Goal: Information Seeking & Learning: Learn about a topic

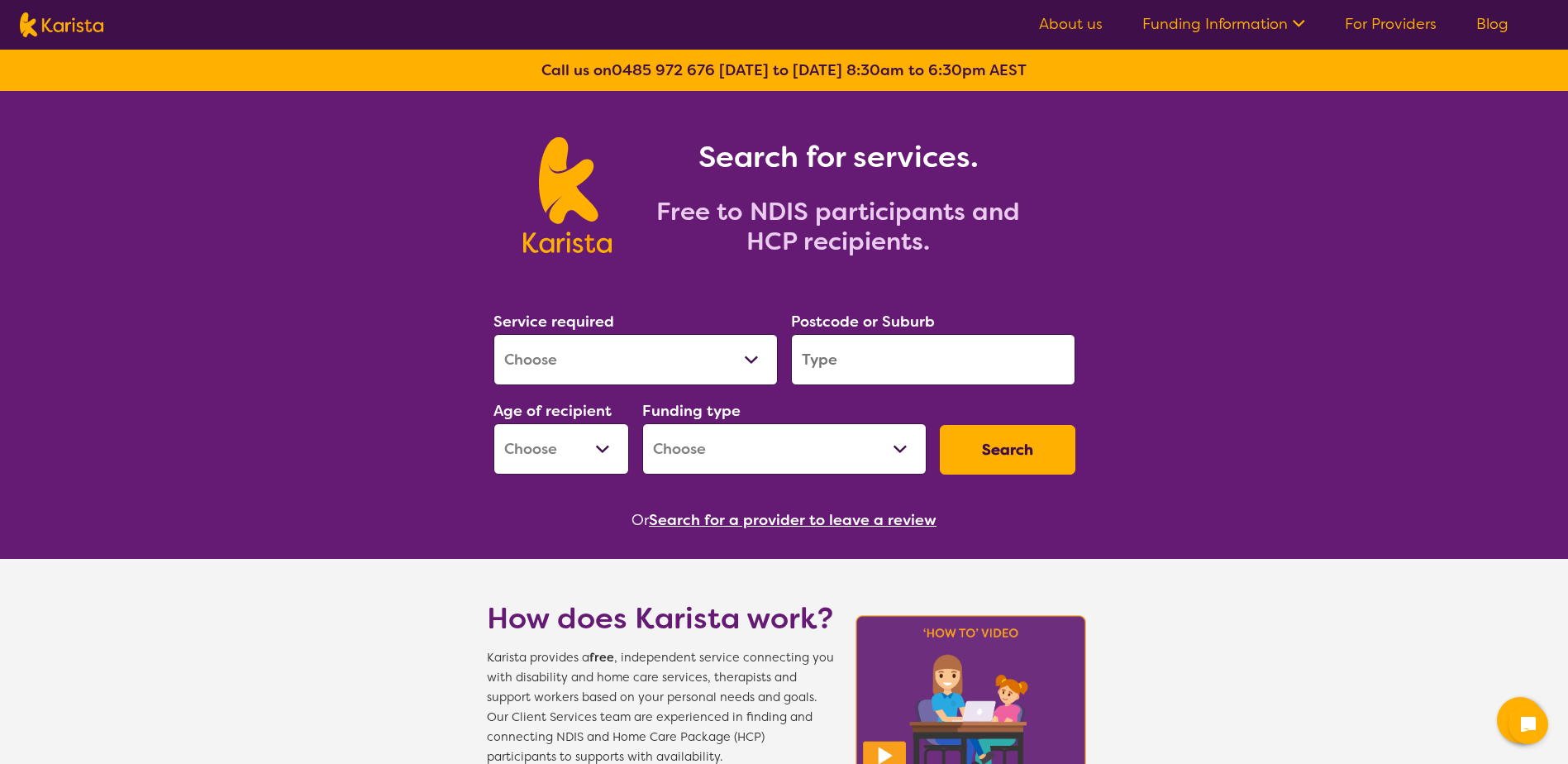
scroll to position [56, 0]
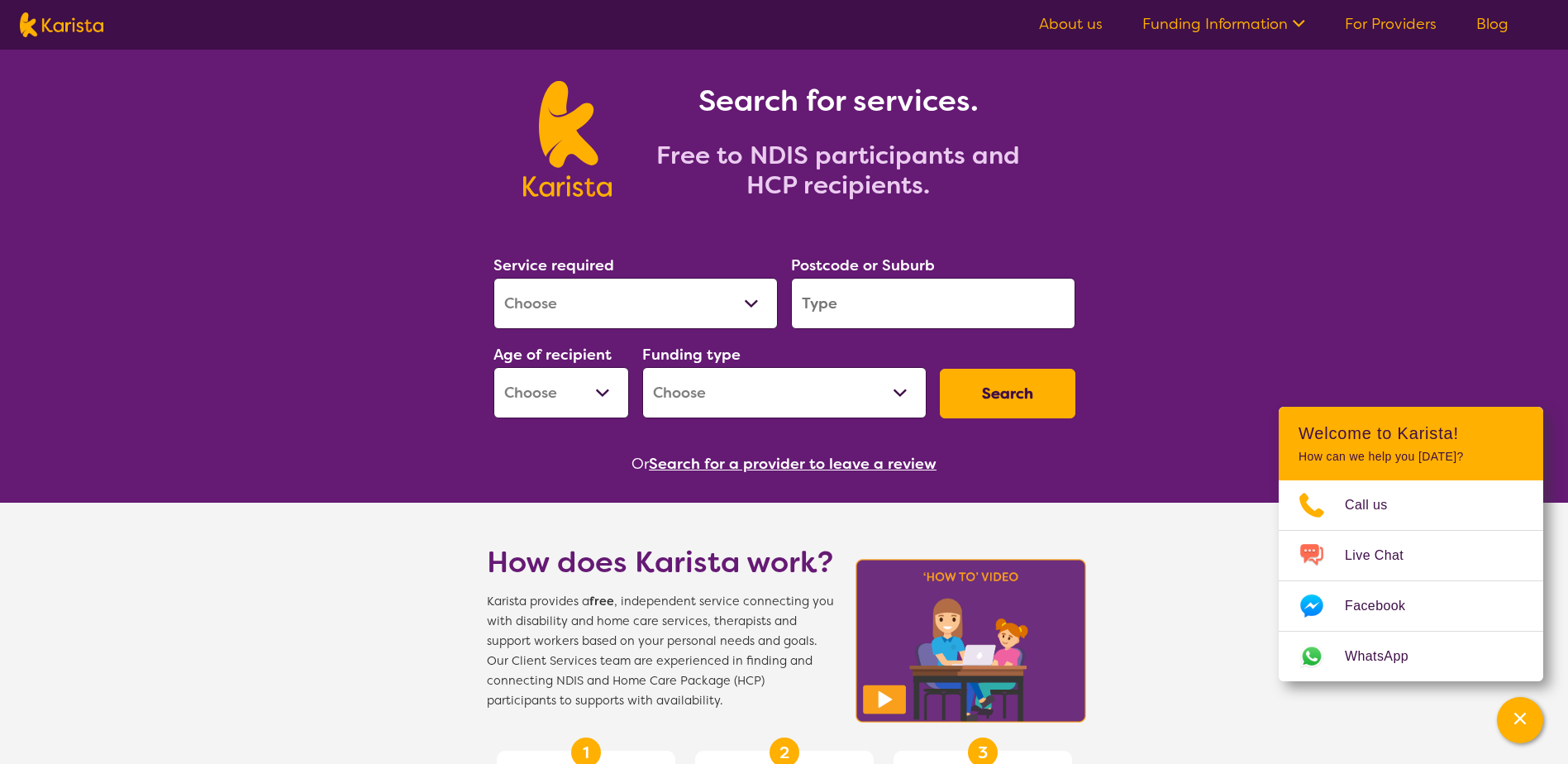
click at [767, 464] on button "Search for a provider to leave a review" at bounding box center [792, 464] width 288 height 25
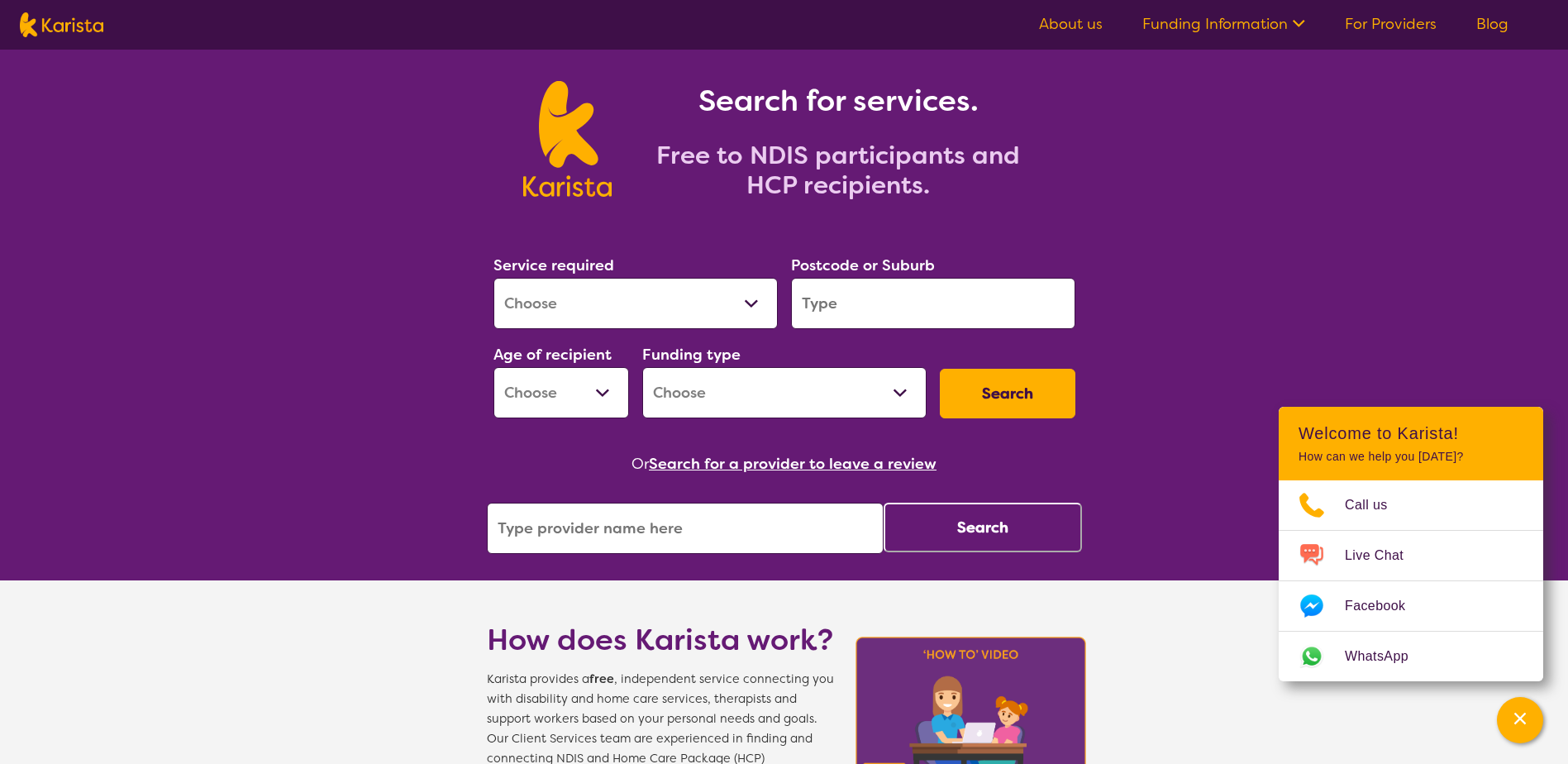
click at [656, 533] on input "search" at bounding box center [685, 528] width 397 height 51
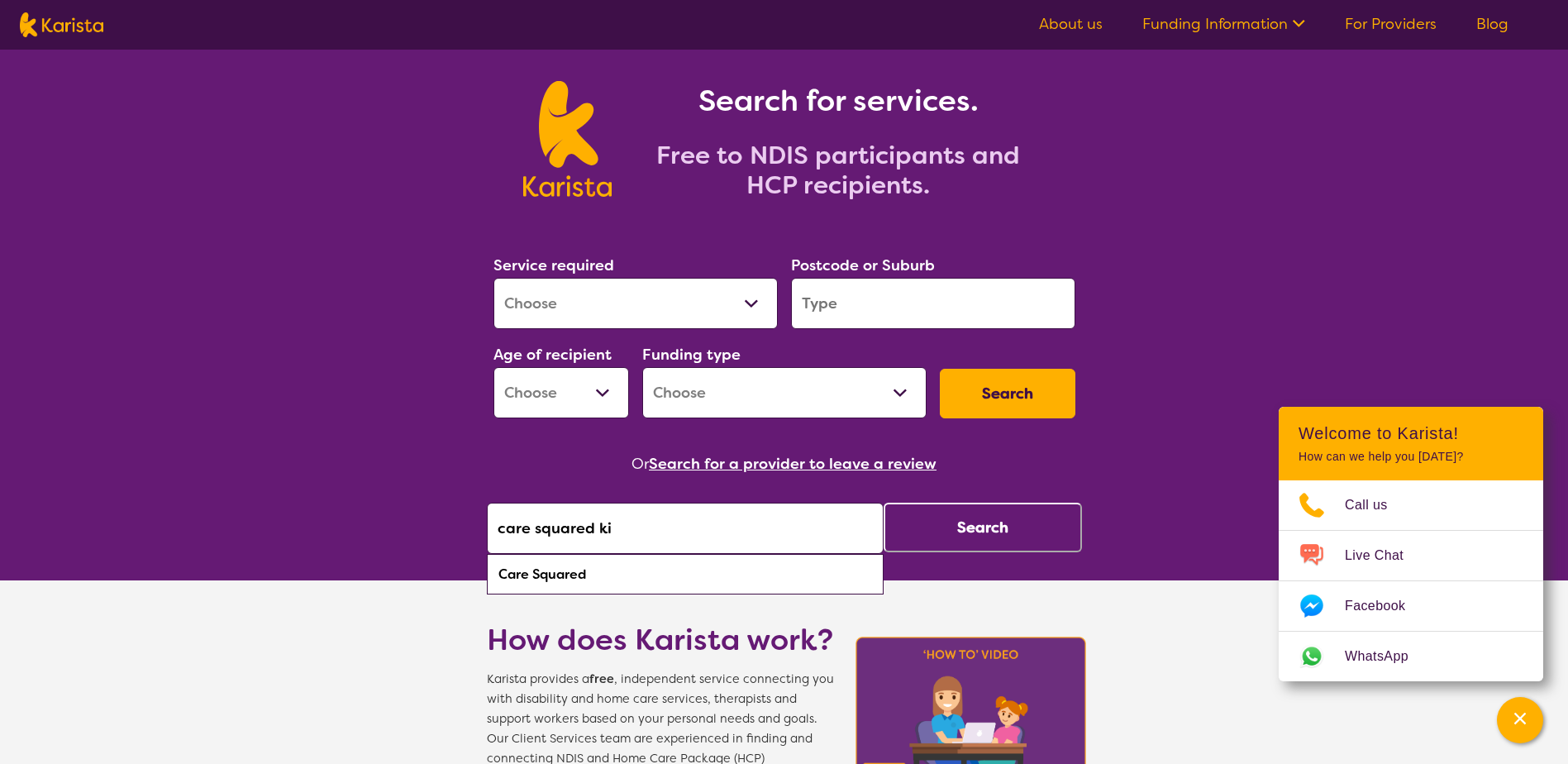
type input "care squared kid"
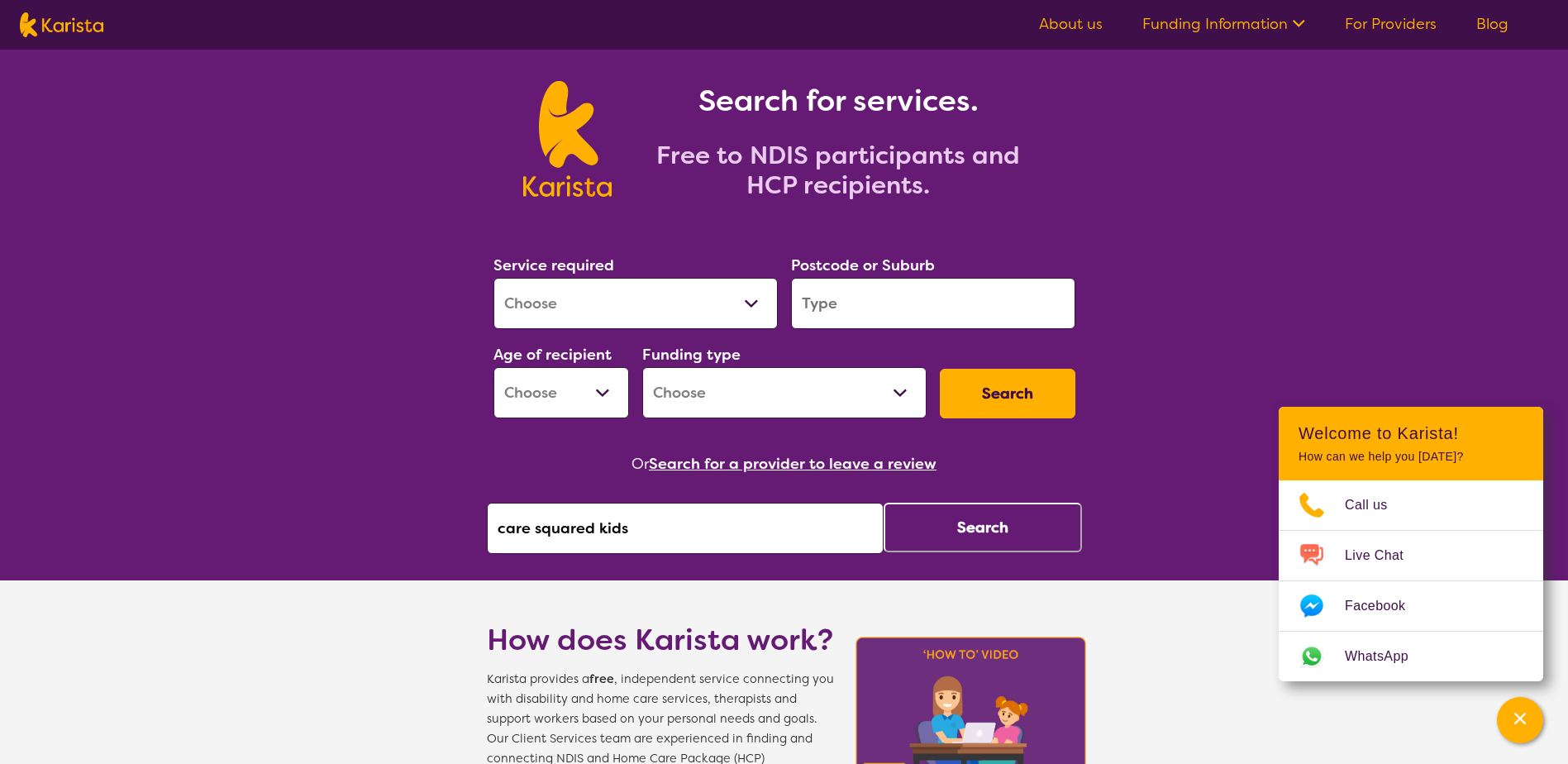
click button "Search" at bounding box center [982, 527] width 198 height 49
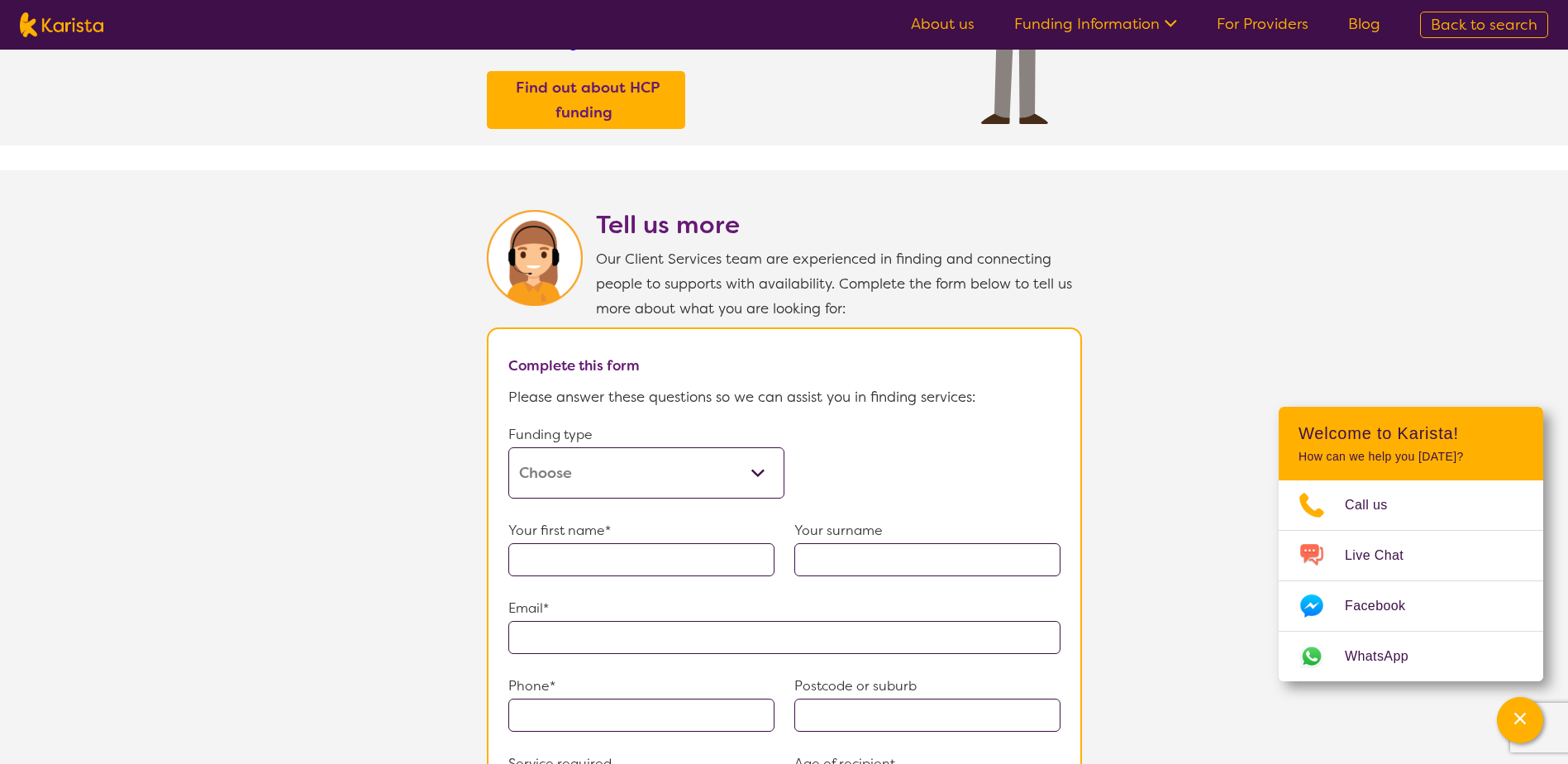
scroll to position [575, 0]
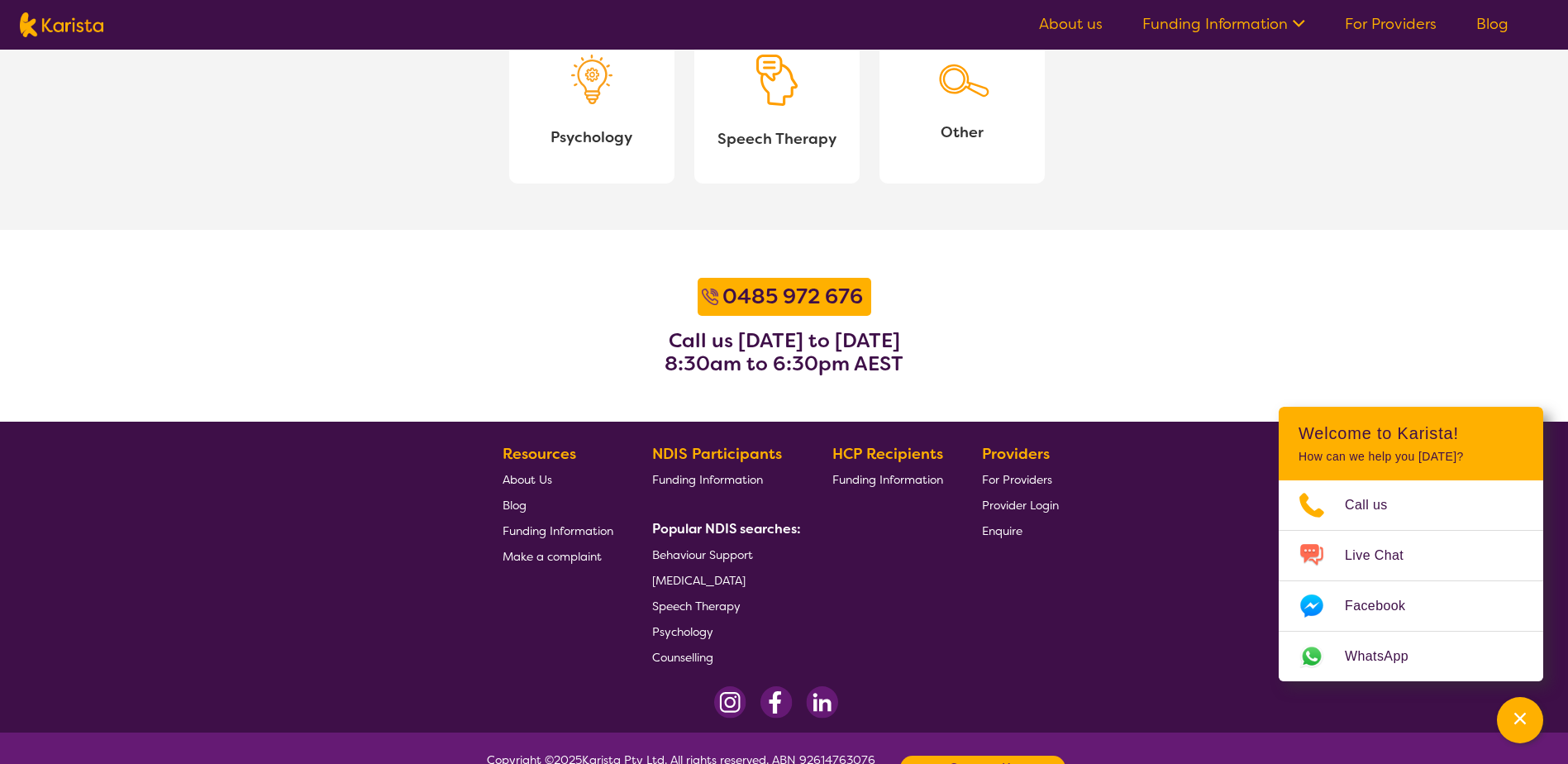
scroll to position [2008, 0]
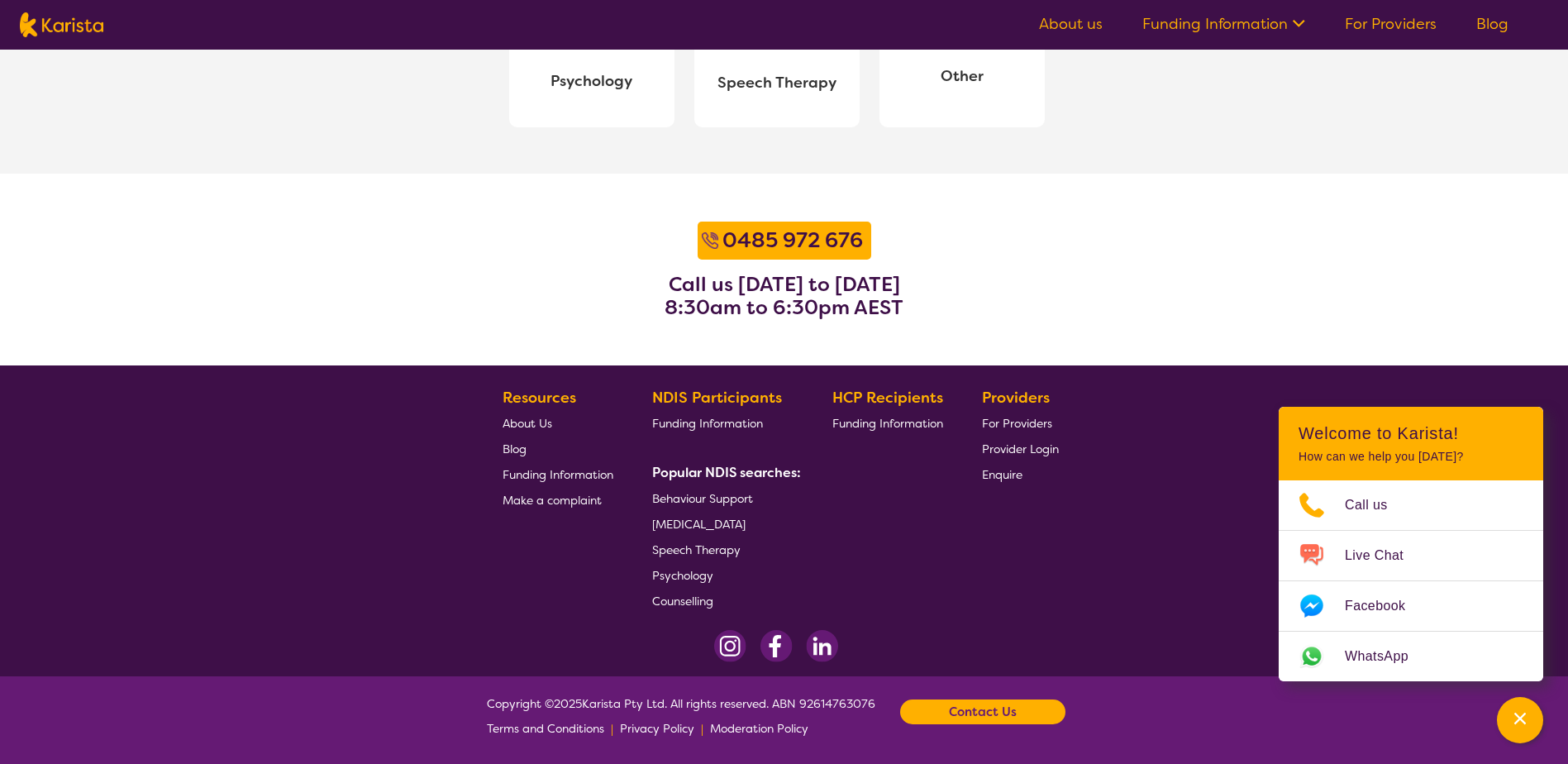
click at [547, 419] on span "About Us" at bounding box center [527, 423] width 49 height 15
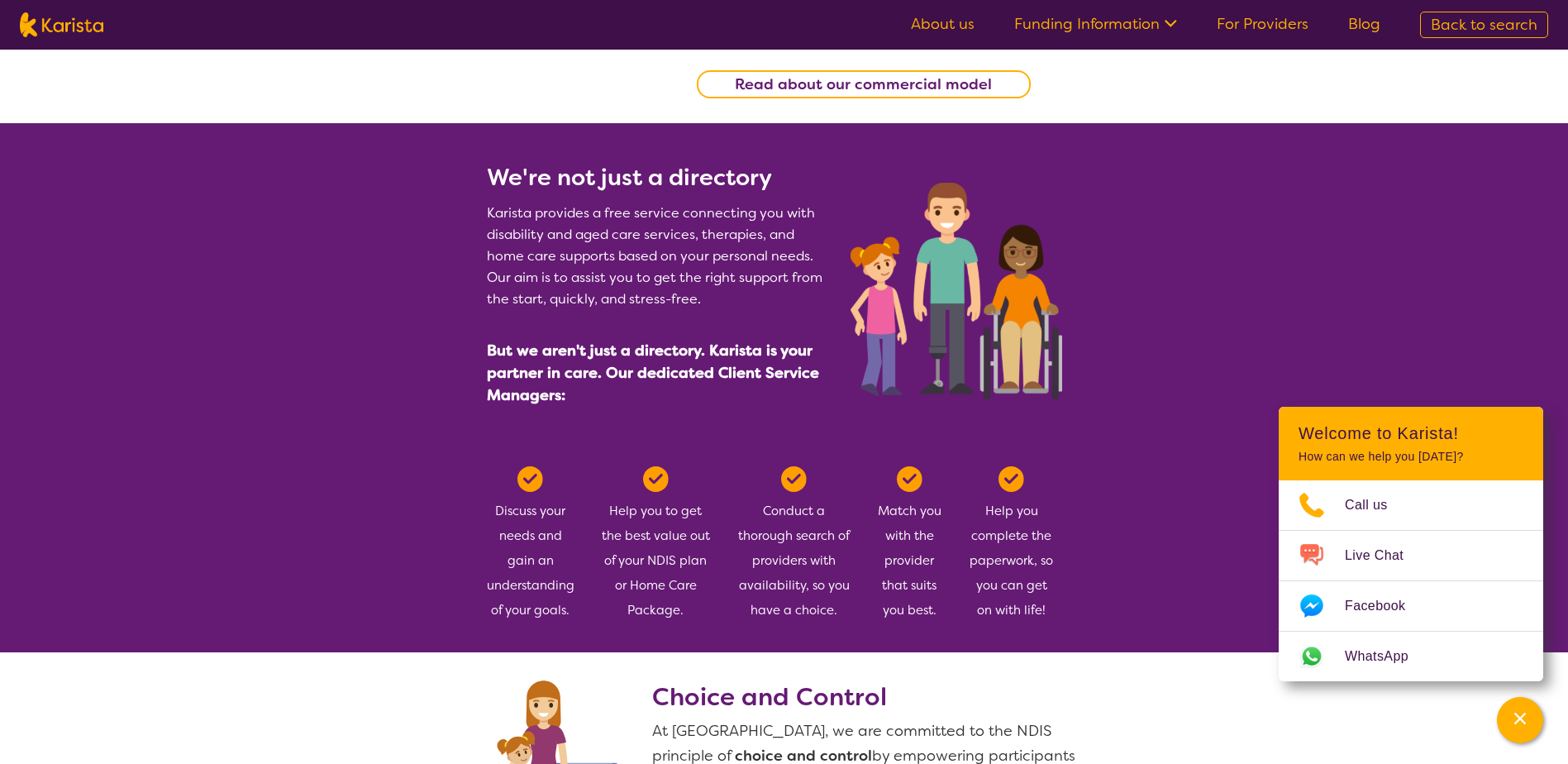
scroll to position [331, 0]
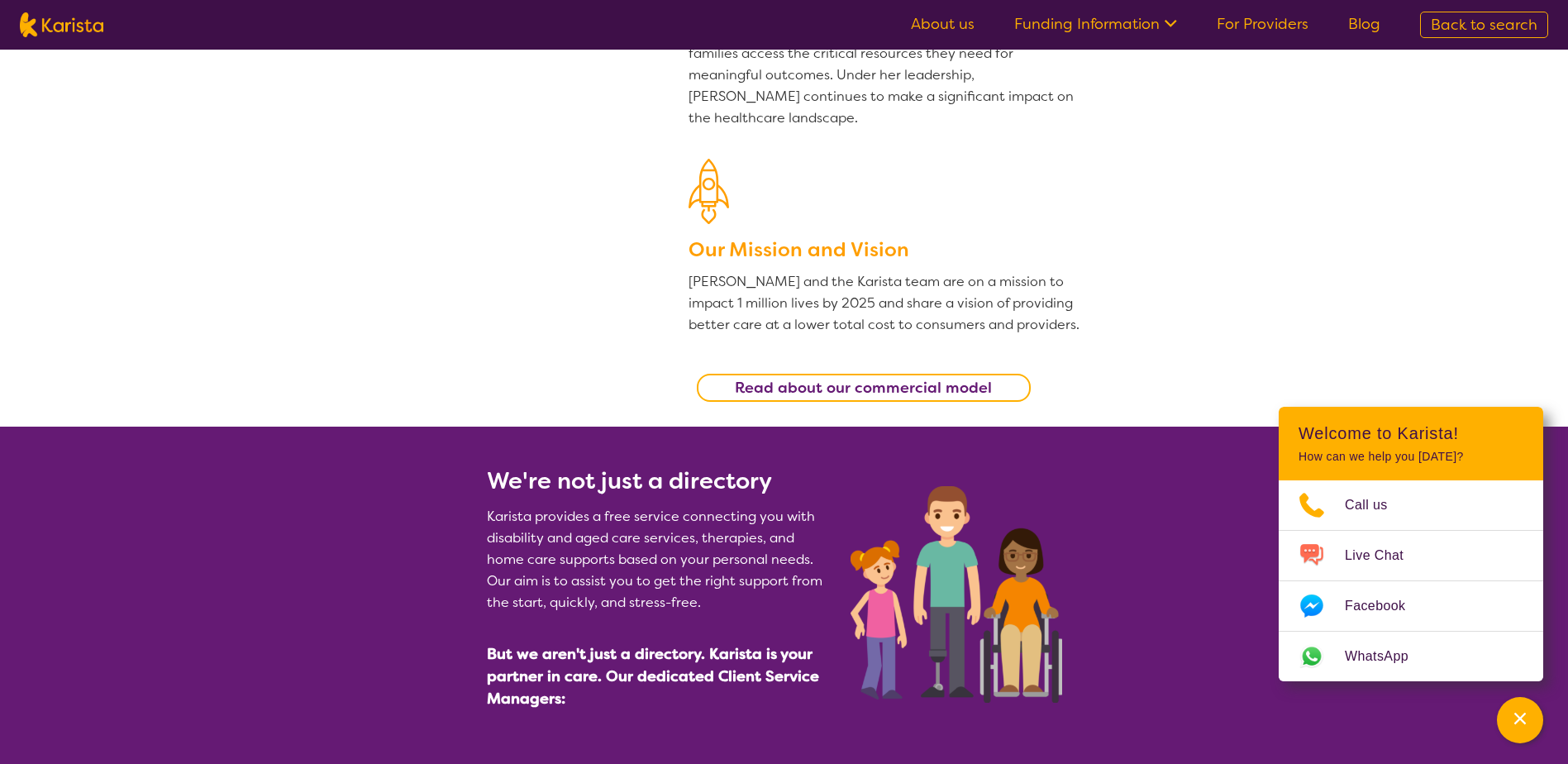
click at [1134, 30] on link "Funding Information" at bounding box center [1095, 23] width 163 height 20
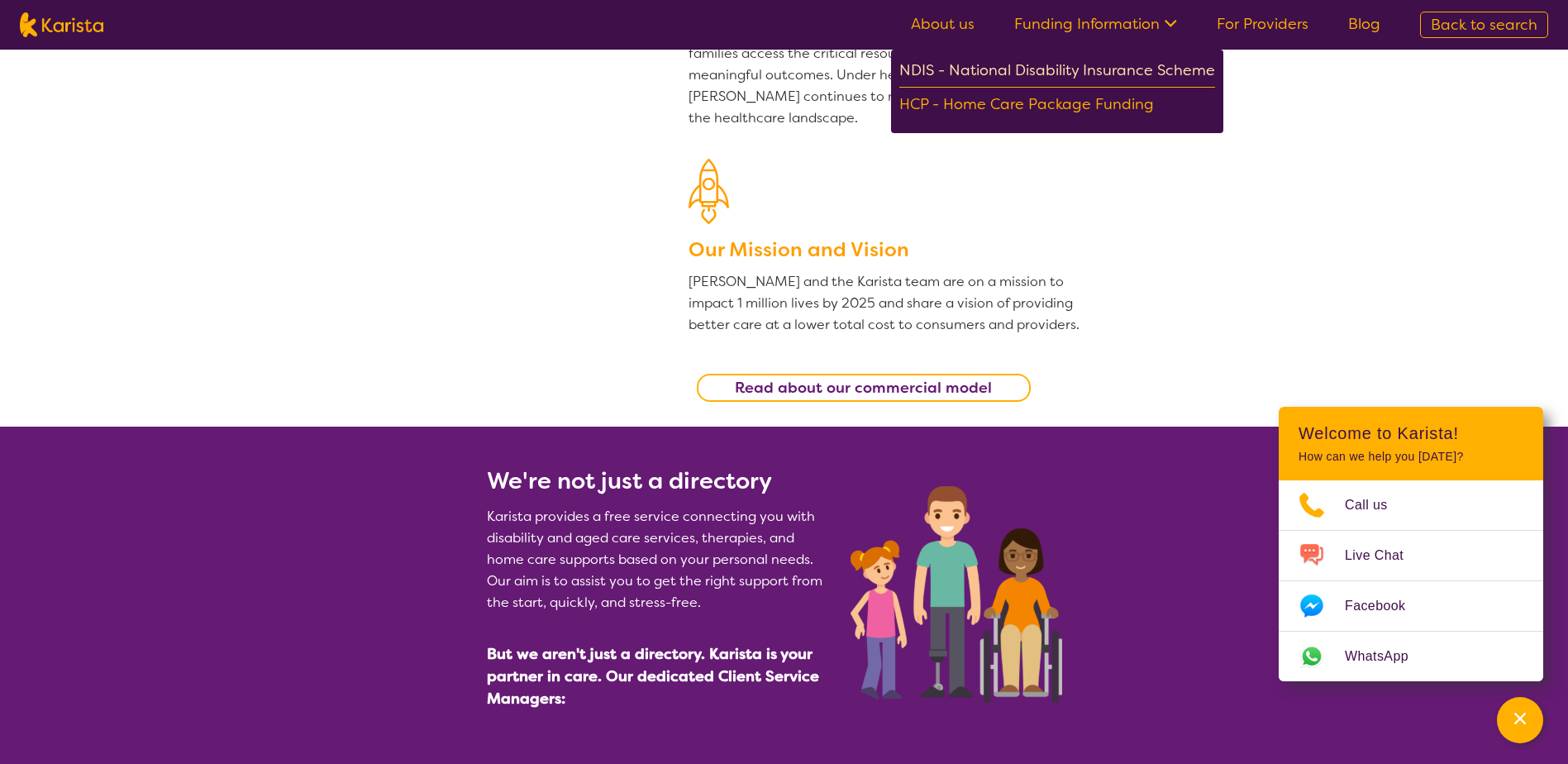
click at [1057, 64] on div "NDIS - National Disability Insurance Scheme" at bounding box center [1057, 73] width 316 height 29
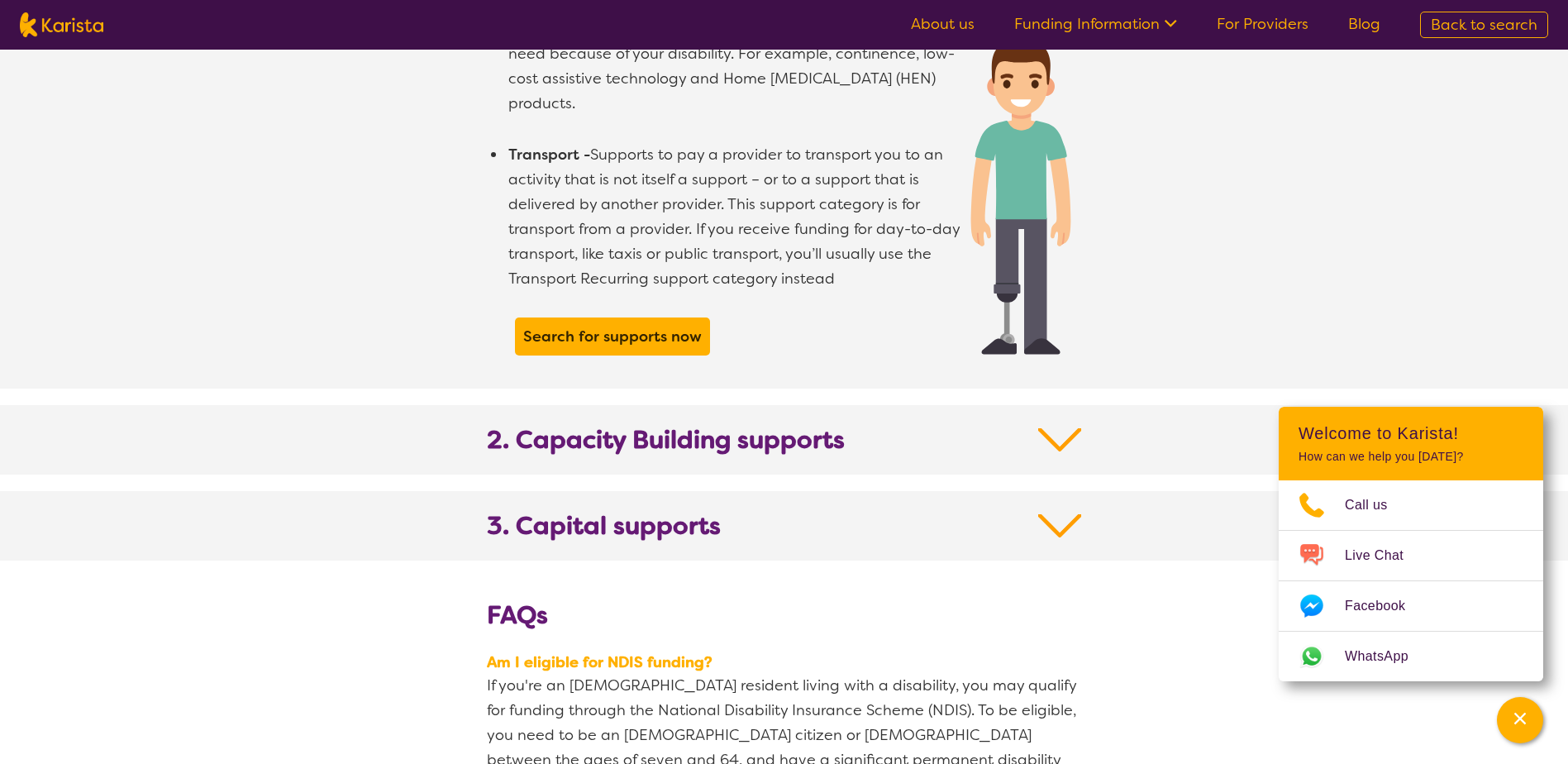
scroll to position [1570, 0]
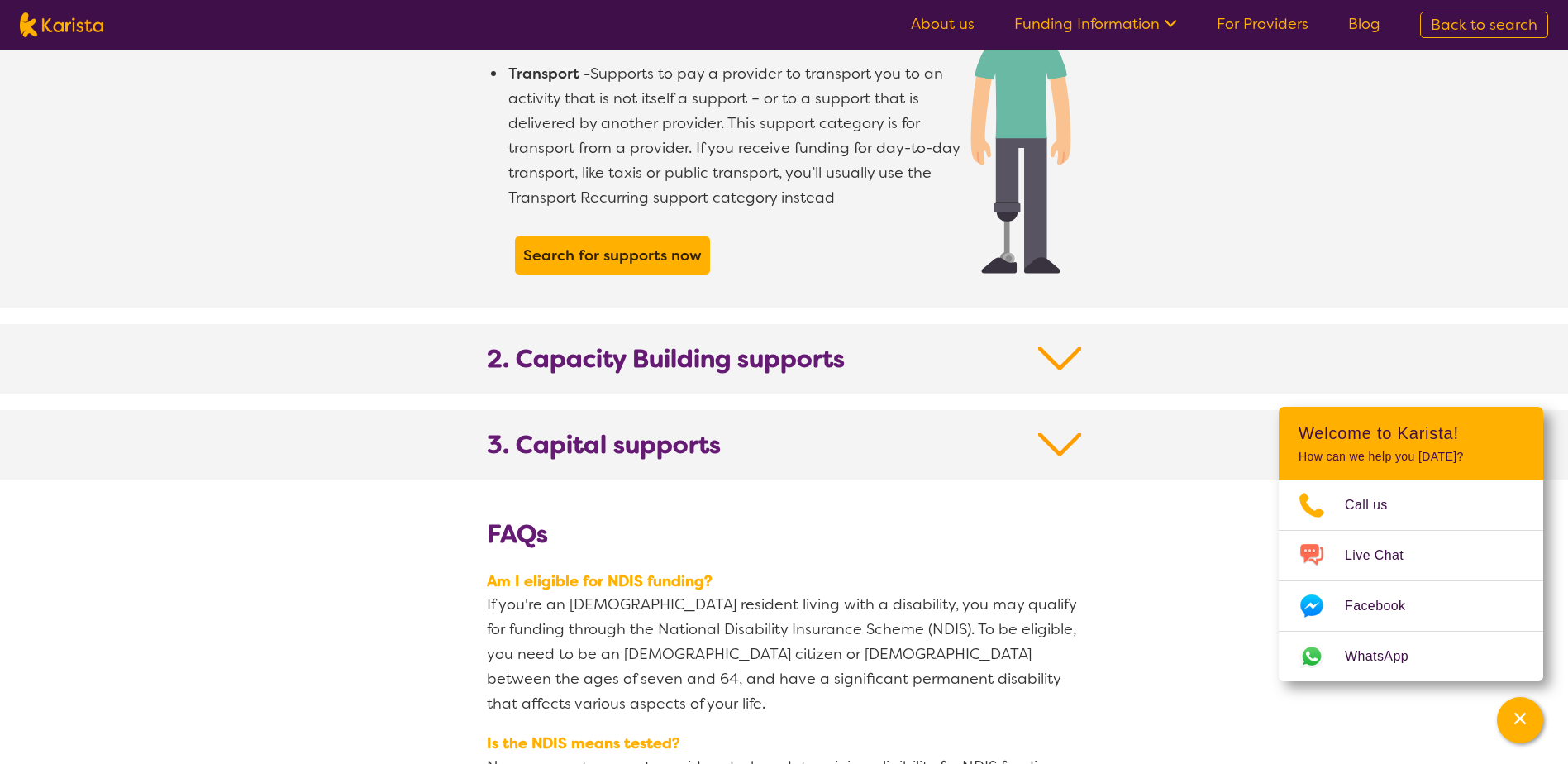
click at [562, 343] on b "2. Capacity Building supports" at bounding box center [666, 358] width 358 height 29
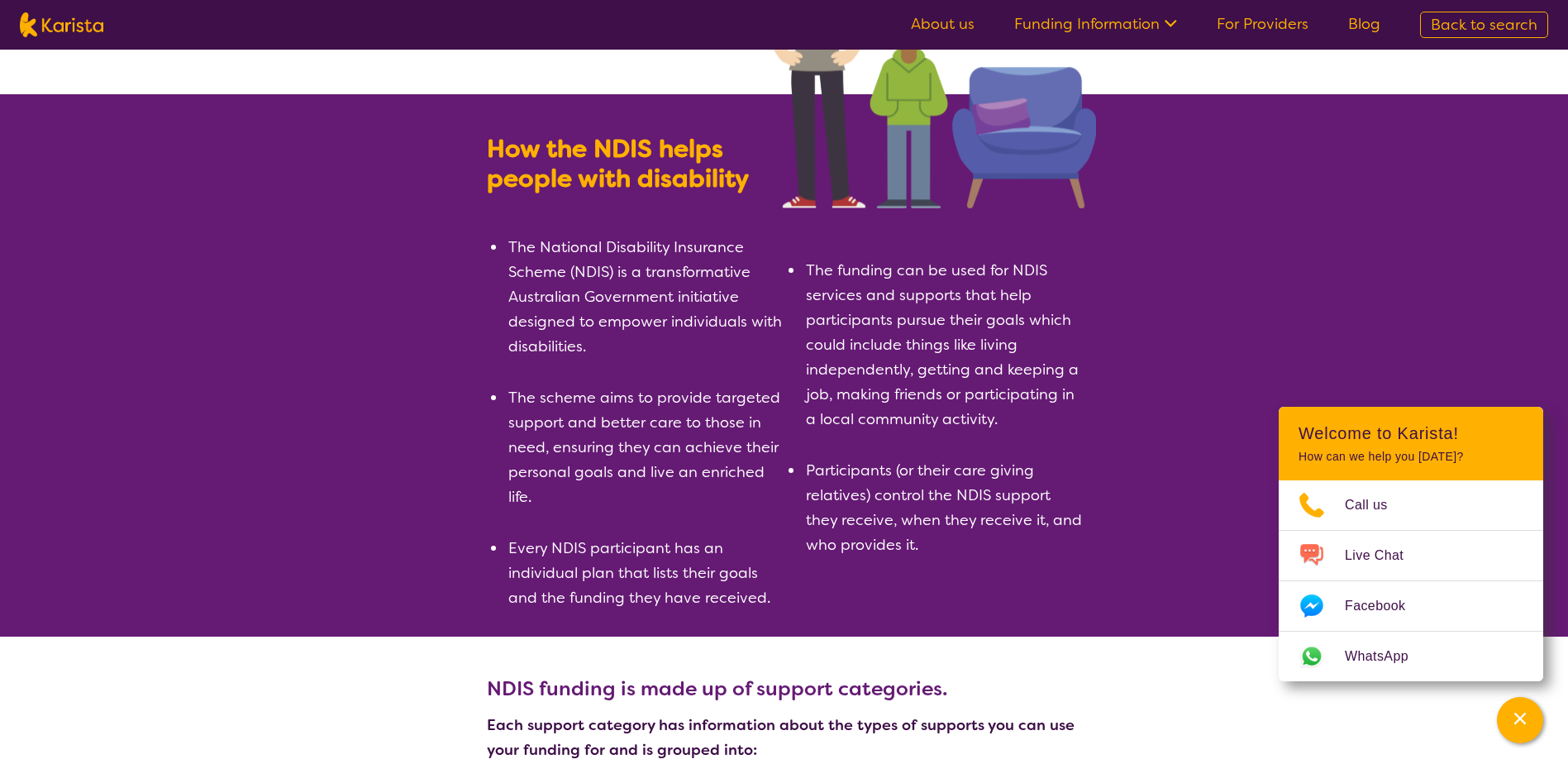
scroll to position [0, 0]
